Goal: Find specific page/section: Find specific page/section

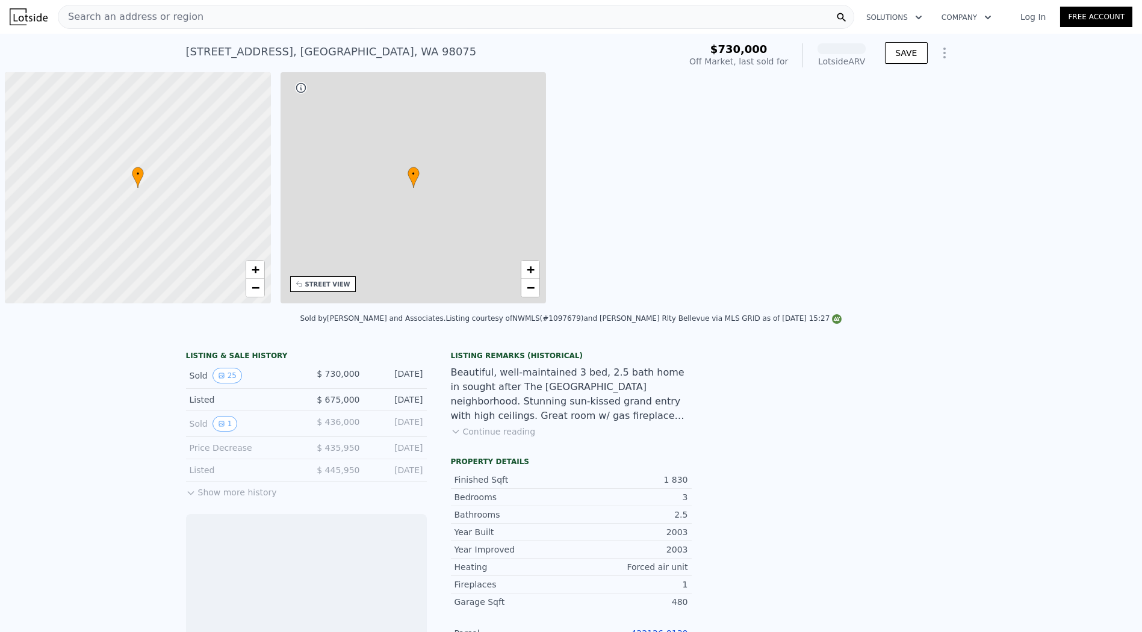
scroll to position [0, 5]
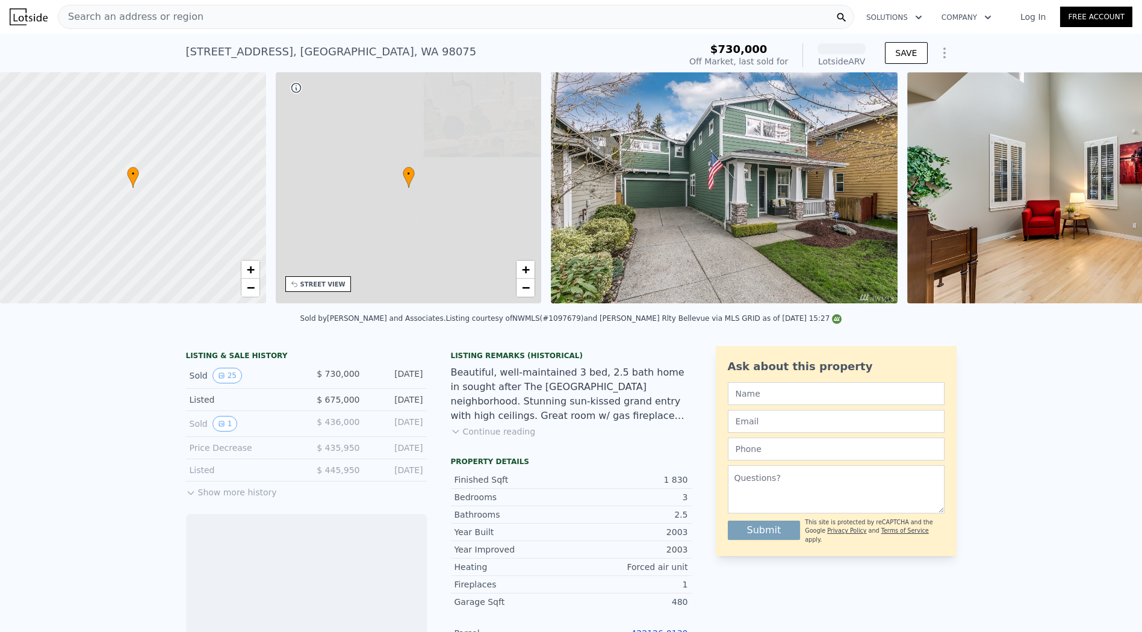
click at [976, 95] on img at bounding box center [1080, 187] width 347 height 231
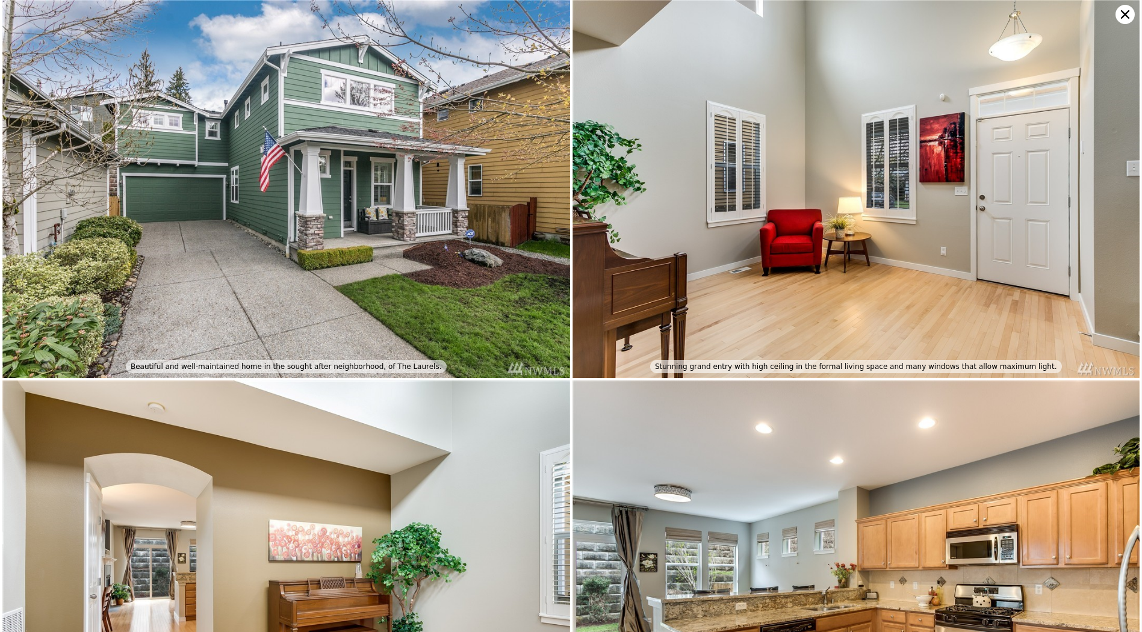
click at [1121, 14] on icon at bounding box center [1124, 14] width 19 height 19
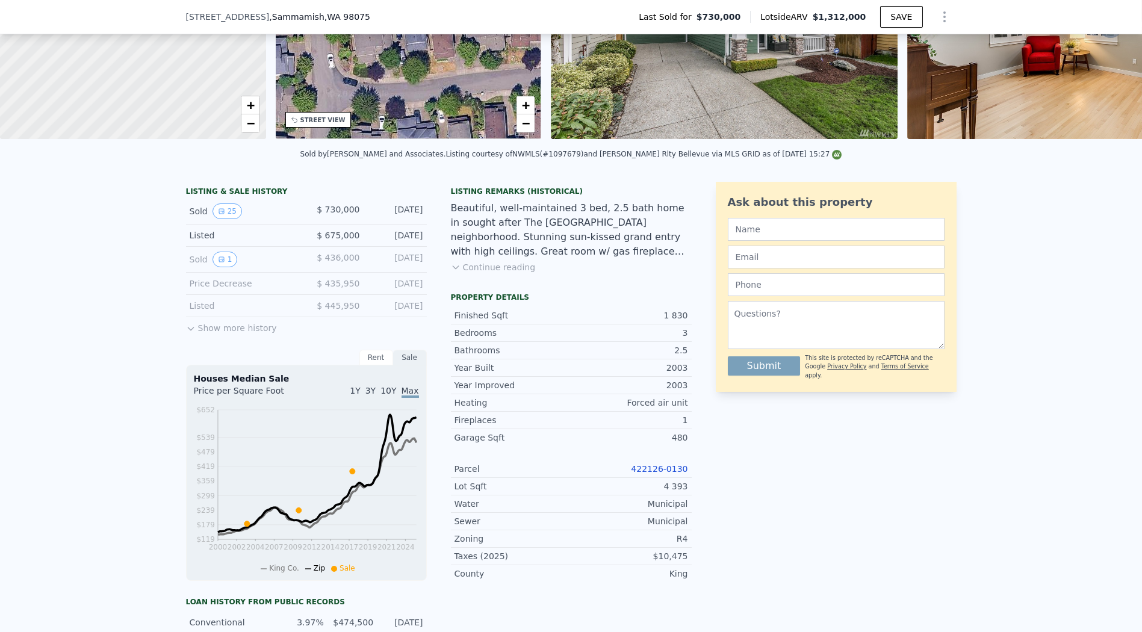
scroll to position [4, 0]
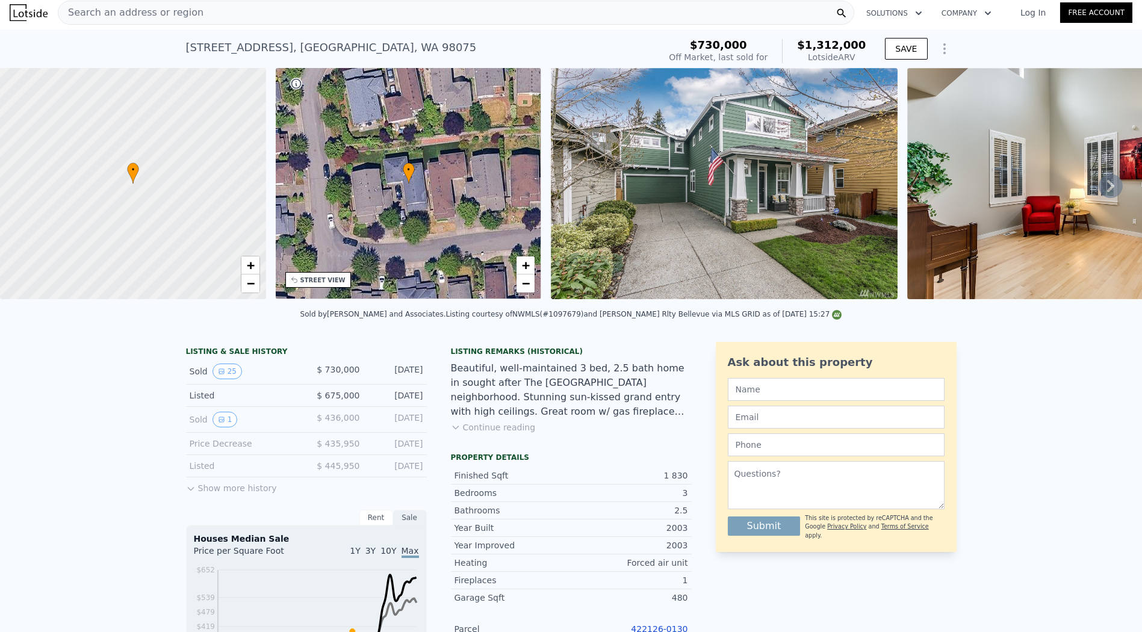
click at [696, 197] on img at bounding box center [724, 183] width 347 height 231
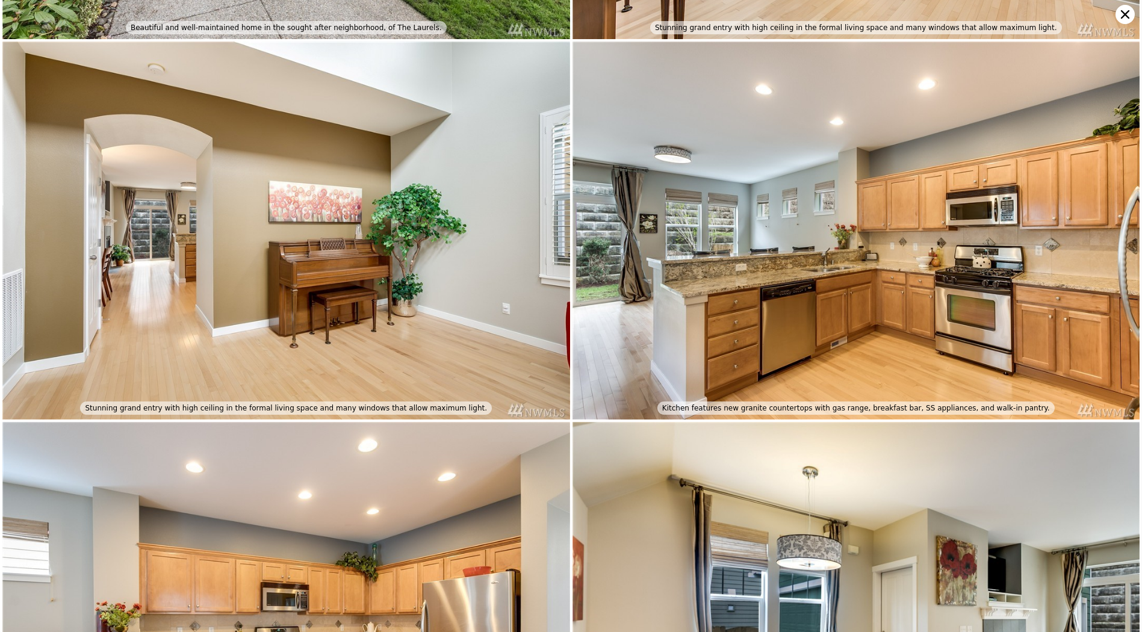
scroll to position [754, 0]
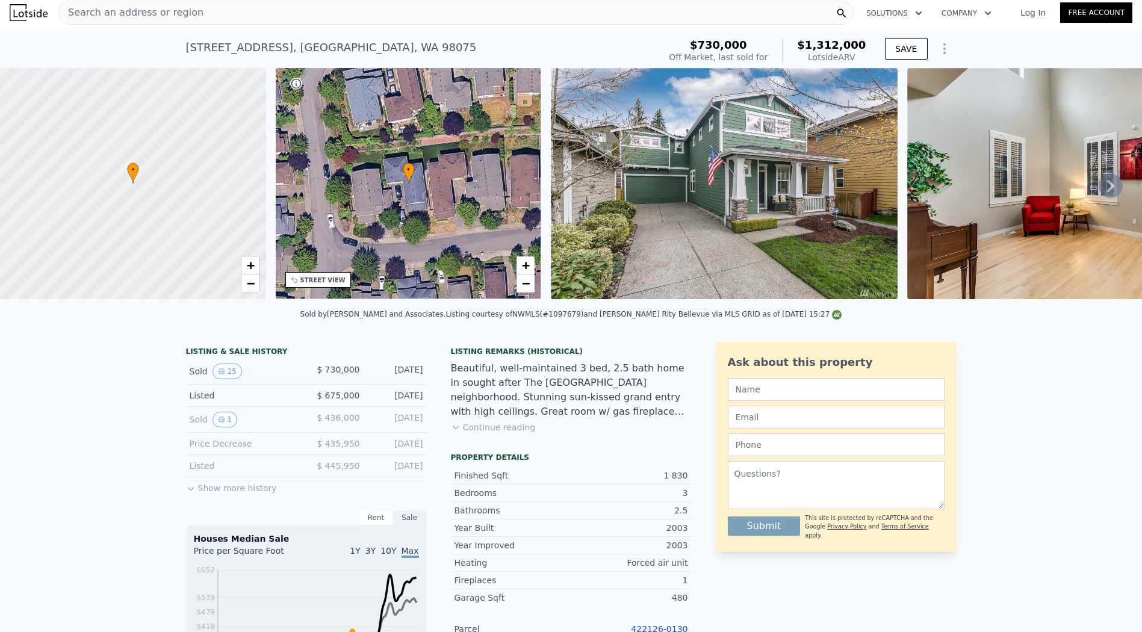
click at [523, 22] on div "Search an address or region" at bounding box center [456, 13] width 796 height 24
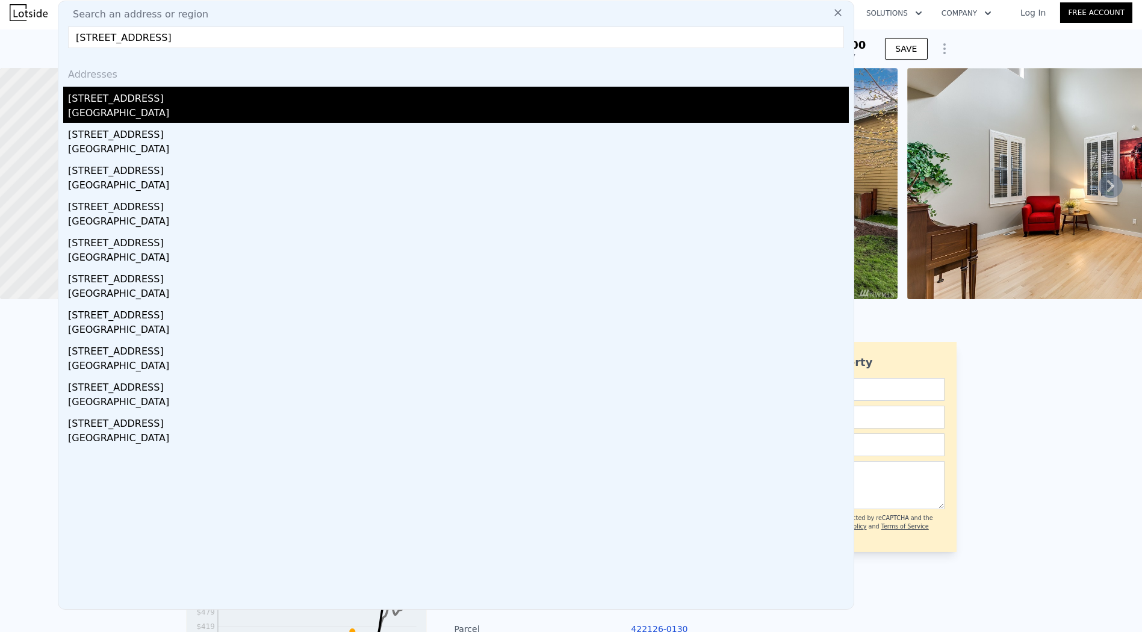
type input "[STREET_ADDRESS]"
click at [358, 108] on div "[GEOGRAPHIC_DATA]" at bounding box center [458, 114] width 781 height 17
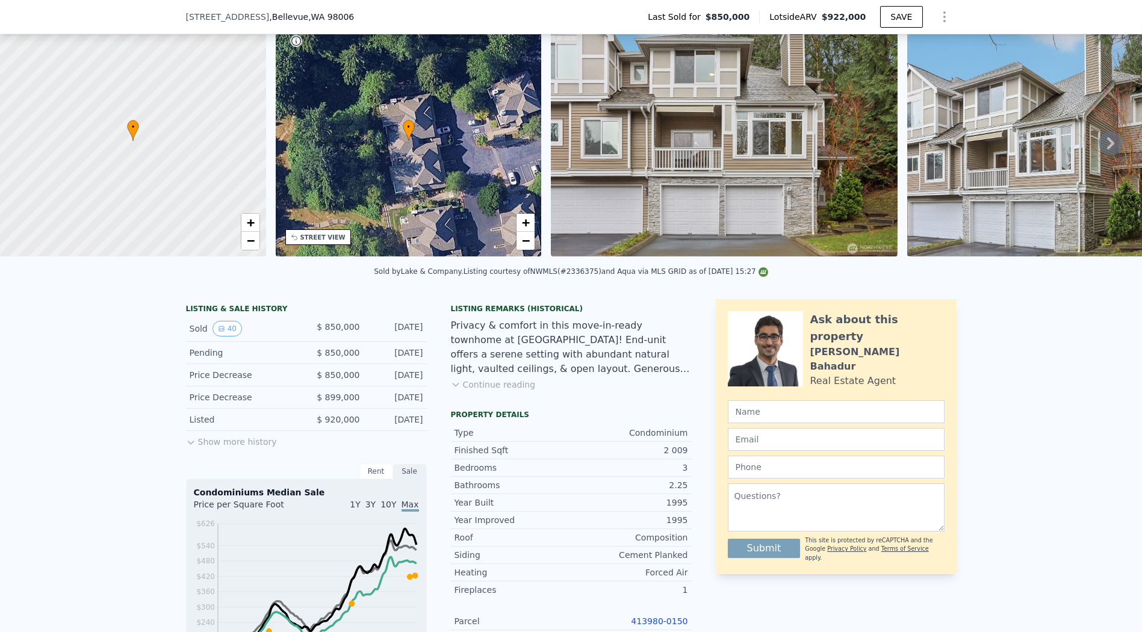
scroll to position [401, 0]
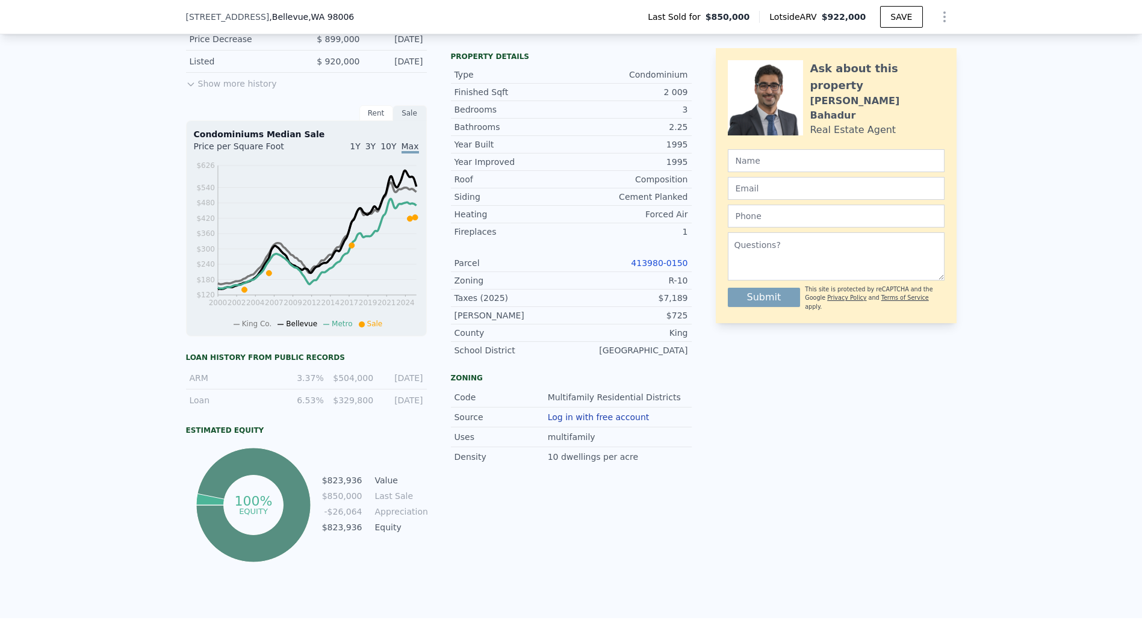
click at [667, 267] on link "413980-0150" at bounding box center [659, 263] width 57 height 10
